Goal: Transaction & Acquisition: Download file/media

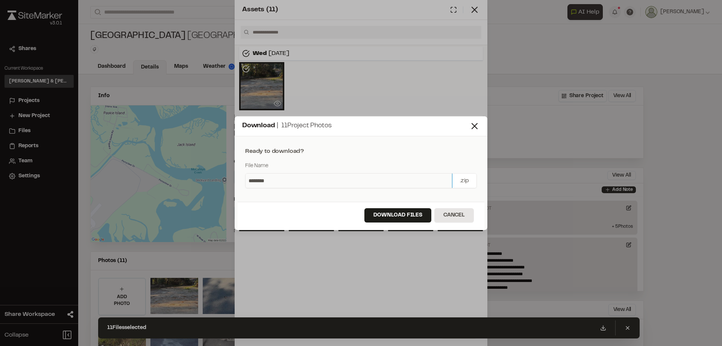
click at [392, 180] on input "********" at bounding box center [349, 180] width 207 height 14
click at [279, 180] on input "********" at bounding box center [349, 180] width 207 height 14
click at [391, 213] on button "Download Files" at bounding box center [397, 215] width 67 height 14
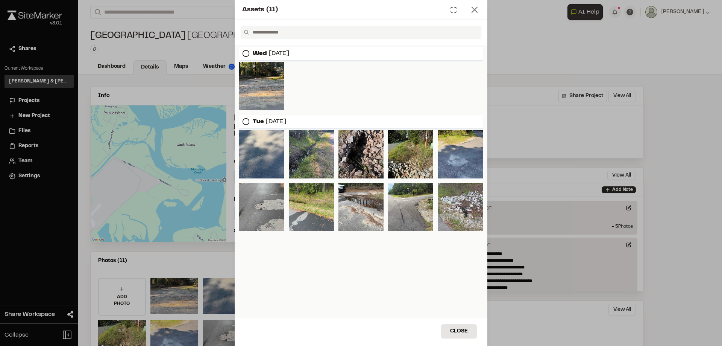
click at [477, 9] on icon at bounding box center [474, 10] width 11 height 11
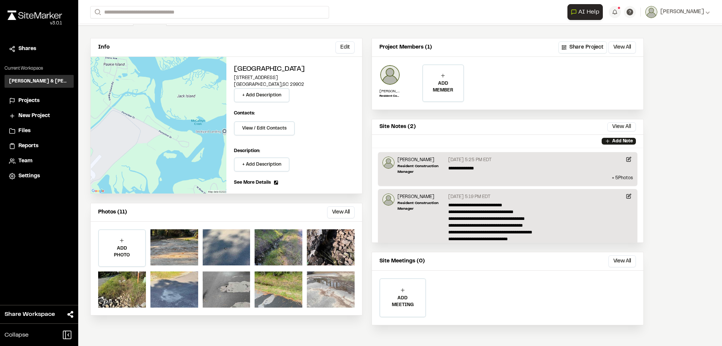
scroll to position [49, 0]
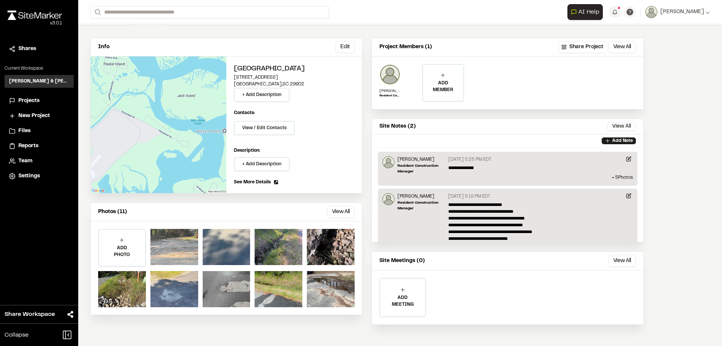
click at [178, 248] on div at bounding box center [174, 247] width 48 height 36
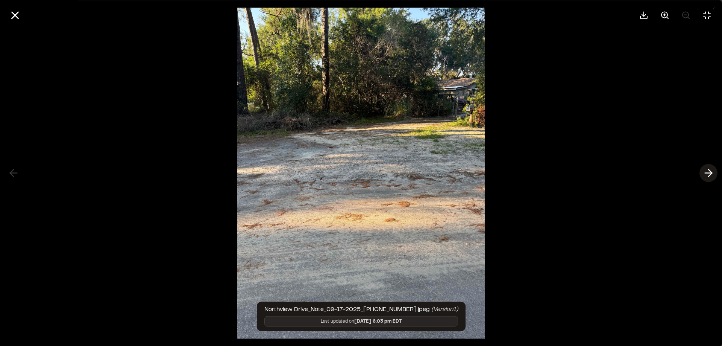
click at [711, 173] on polyline at bounding box center [710, 172] width 3 height 7
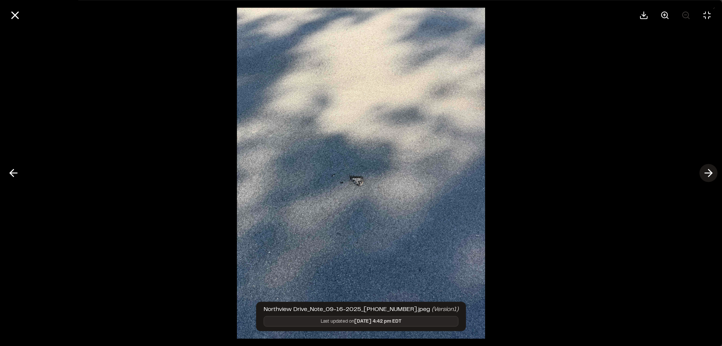
click at [711, 173] on polyline at bounding box center [710, 172] width 3 height 7
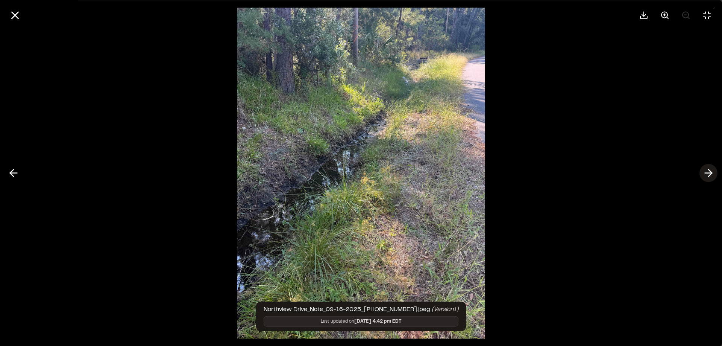
click at [711, 174] on polyline at bounding box center [710, 172] width 3 height 7
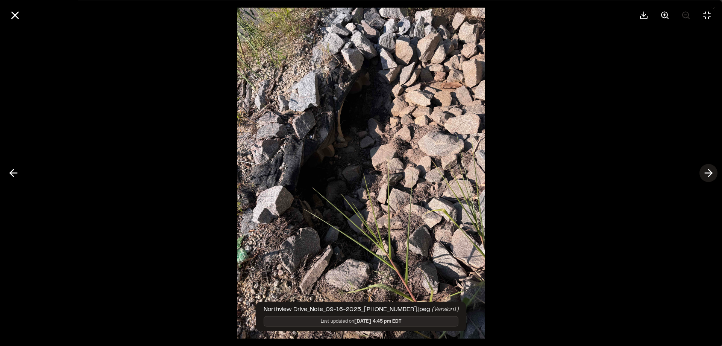
click at [712, 174] on icon at bounding box center [709, 173] width 12 height 13
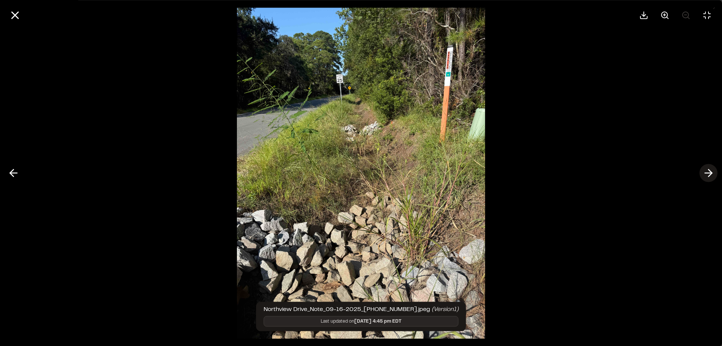
click at [712, 174] on icon at bounding box center [709, 173] width 12 height 13
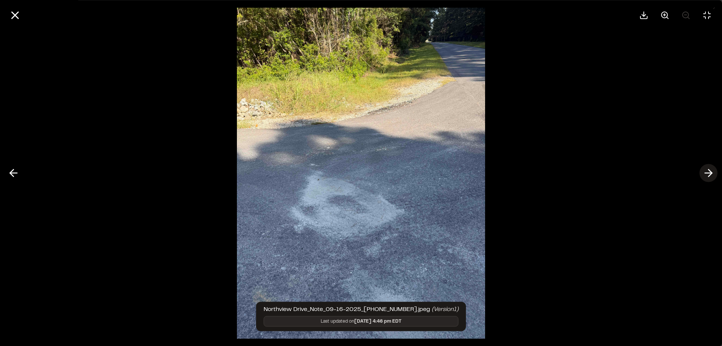
click at [712, 174] on icon at bounding box center [709, 173] width 12 height 13
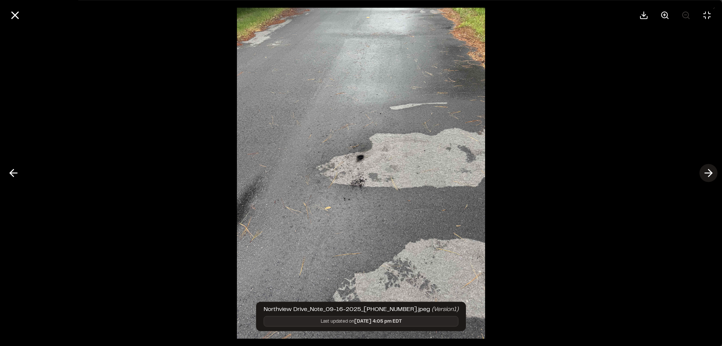
click at [712, 174] on icon at bounding box center [709, 173] width 12 height 13
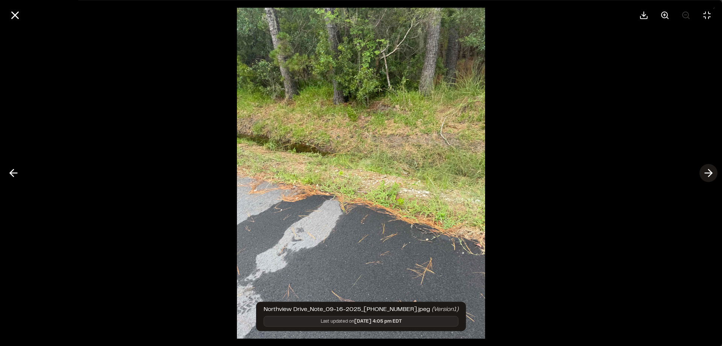
click at [712, 174] on icon at bounding box center [709, 173] width 12 height 13
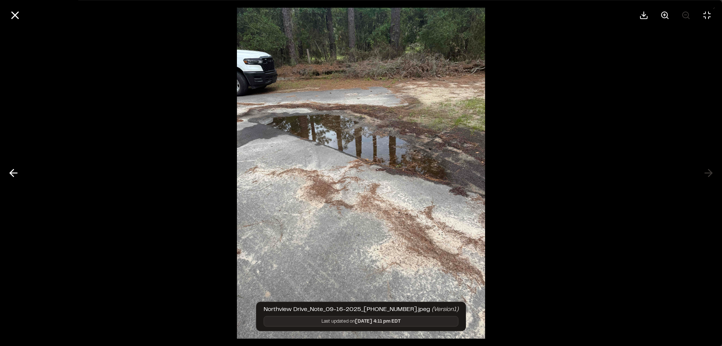
click at [711, 174] on div at bounding box center [361, 173] width 722 height 346
click at [20, 15] on icon at bounding box center [15, 15] width 13 height 13
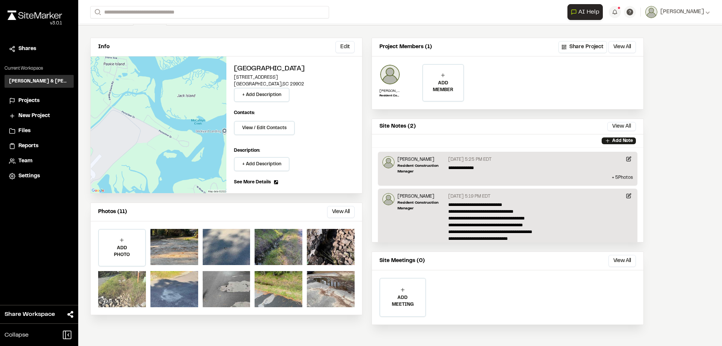
click at [124, 290] on div at bounding box center [122, 289] width 48 height 36
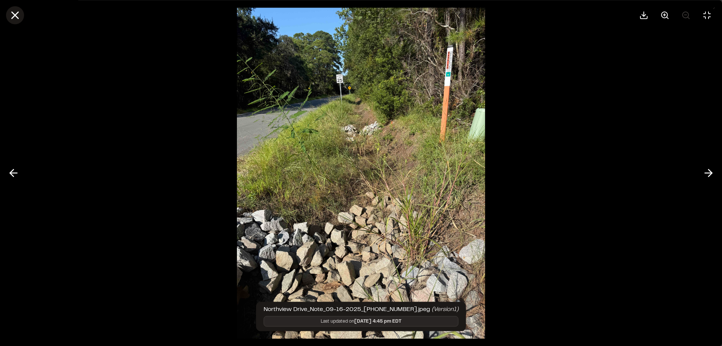
click at [14, 16] on line at bounding box center [15, 15] width 6 height 6
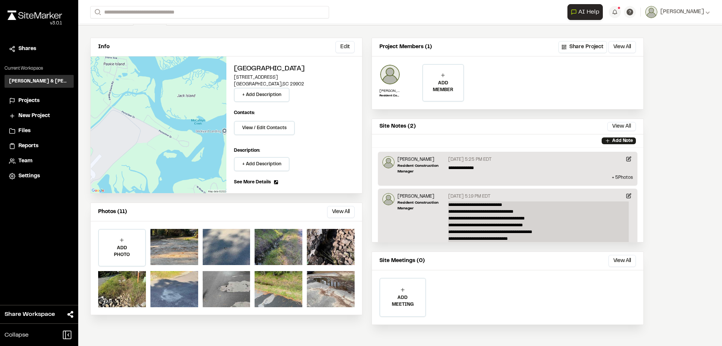
scroll to position [21, 0]
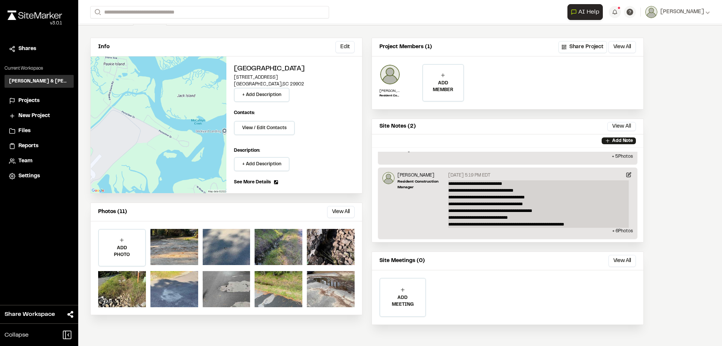
click at [570, 203] on p "**********" at bounding box center [538, 203] width 181 height 47
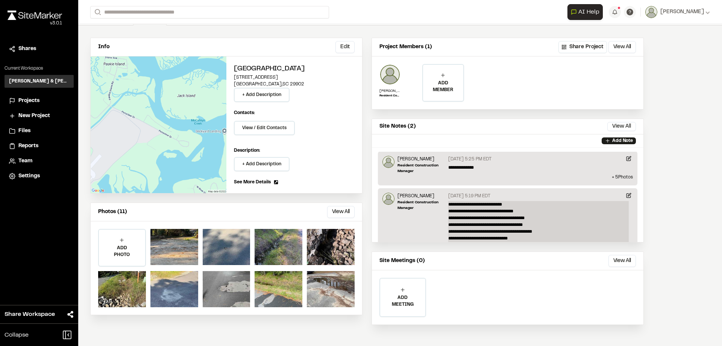
scroll to position [0, 0]
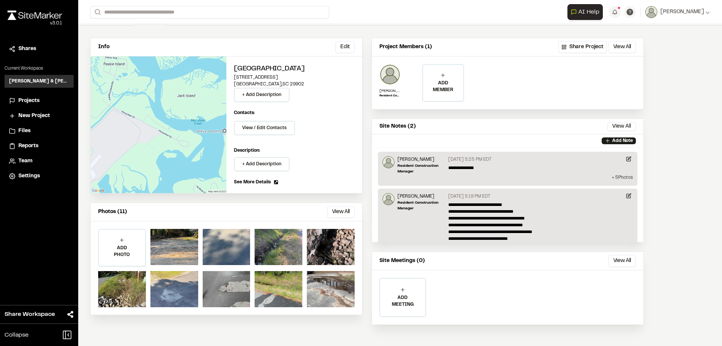
click at [618, 178] on p "+ 5 Photo s" at bounding box center [508, 177] width 251 height 7
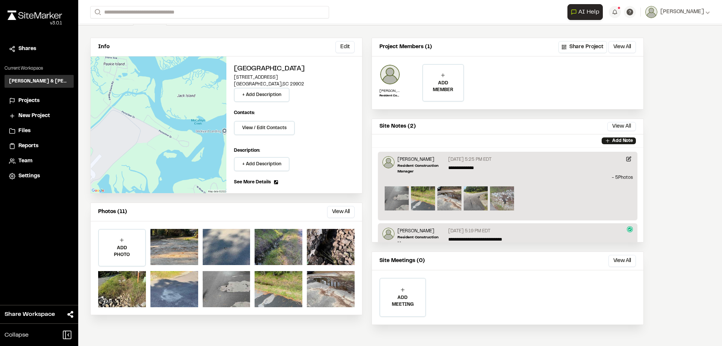
click at [500, 198] on img at bounding box center [502, 198] width 24 height 24
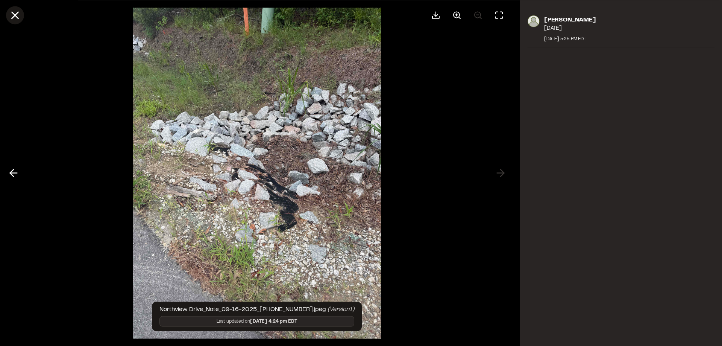
click at [18, 15] on icon at bounding box center [15, 15] width 13 height 13
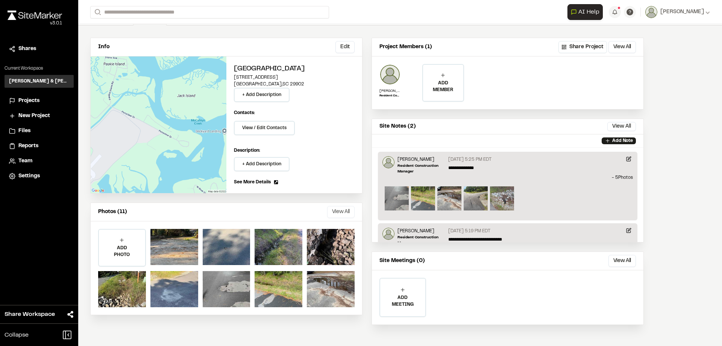
click at [340, 216] on button "View All" at bounding box center [340, 212] width 27 height 12
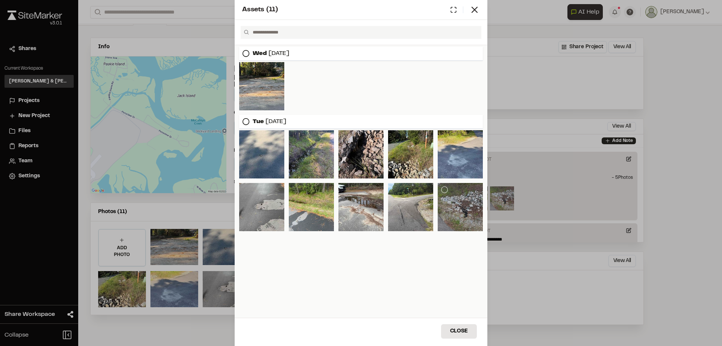
click at [457, 211] on div at bounding box center [460, 207] width 45 height 48
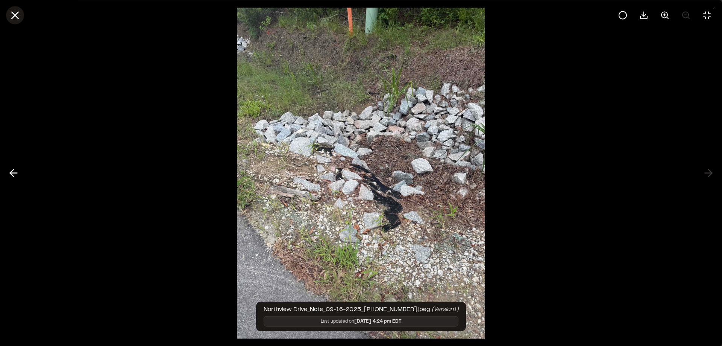
click at [11, 14] on icon at bounding box center [15, 15] width 13 height 13
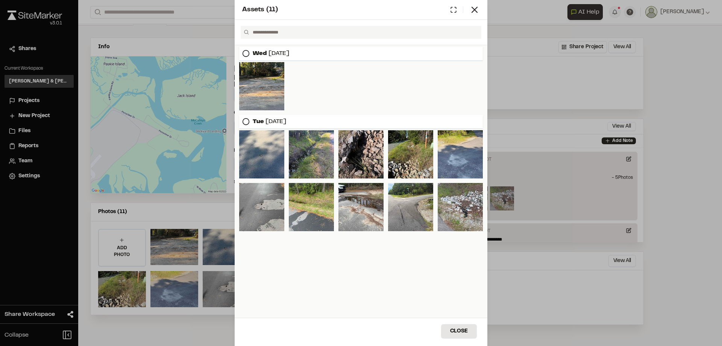
click at [550, 93] on div "Assets ( 11 ) [DATE] [DATE] Close Select Download Zoom to Pin Unselect Download…" at bounding box center [361, 173] width 722 height 346
